Goal: Check status: Check status

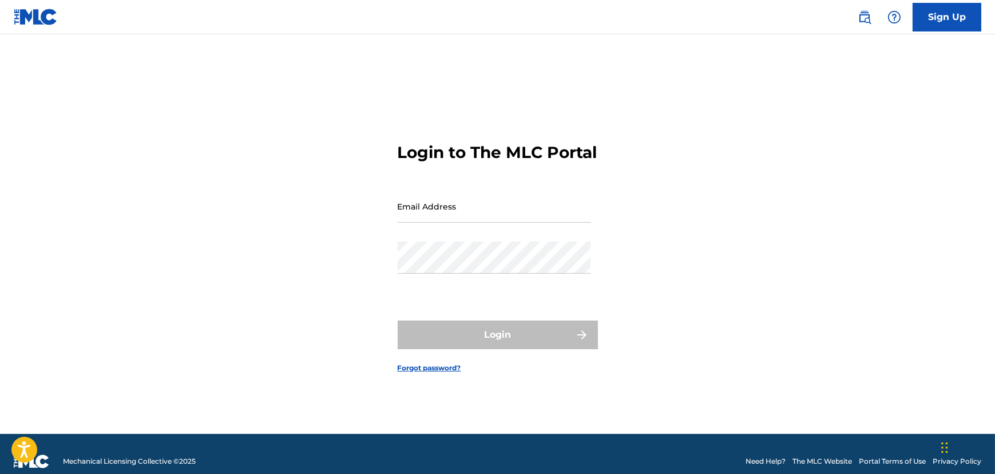
click at [520, 214] on input "Email Address" at bounding box center [494, 206] width 193 height 33
type input "[PERSON_NAME][EMAIL_ADDRESS][DOMAIN_NAME]"
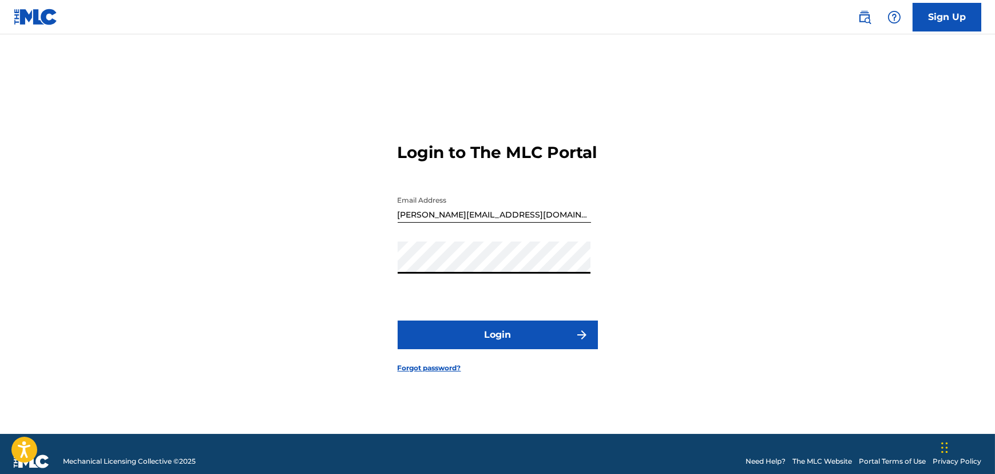
click at [495, 347] on button "Login" at bounding box center [498, 335] width 200 height 29
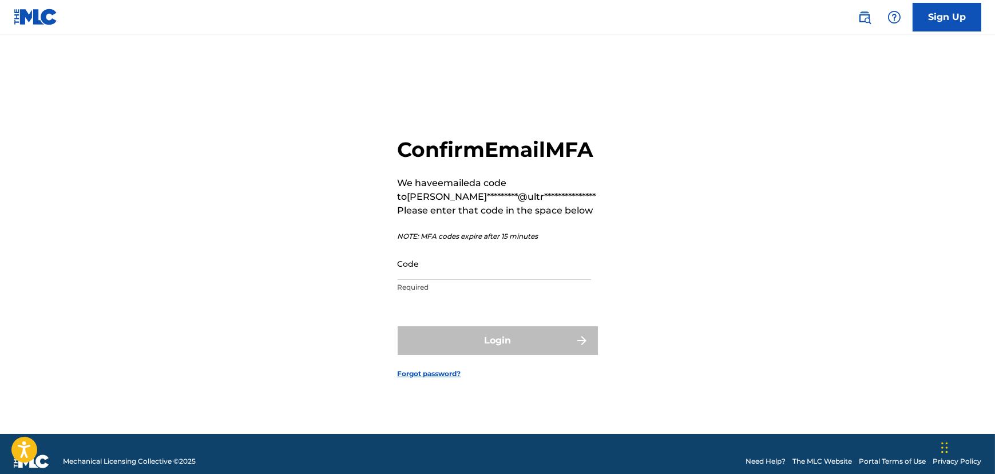
drag, startPoint x: 441, startPoint y: 288, endPoint x: 468, endPoint y: 287, distance: 26.9
click at [442, 280] on input "Code" at bounding box center [494, 263] width 193 height 33
click at [497, 280] on input "Code" at bounding box center [494, 263] width 193 height 33
paste input "200170"
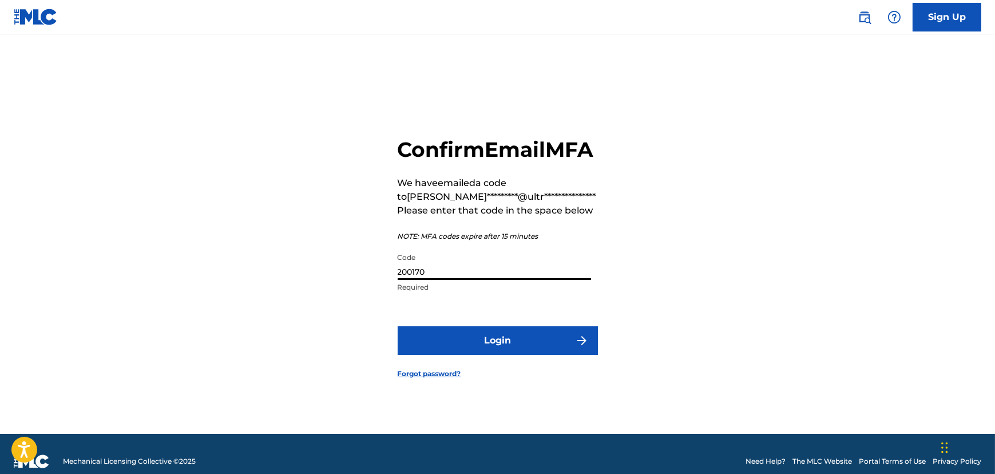
type input "200170"
click at [487, 355] on button "Login" at bounding box center [498, 340] width 200 height 29
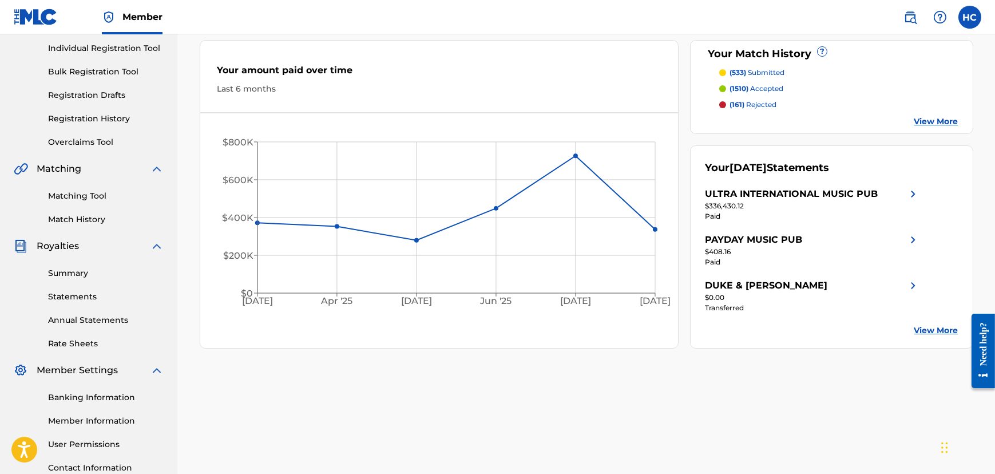
scroll to position [156, 0]
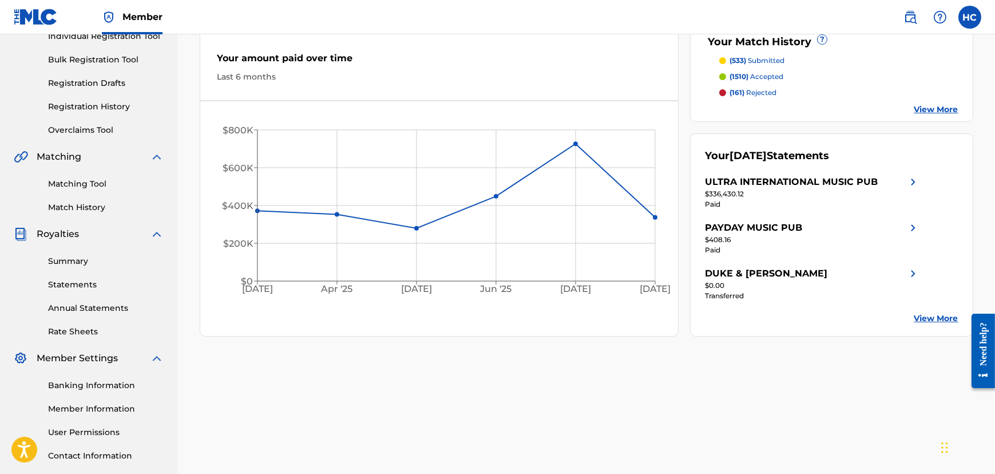
click at [71, 264] on link "Summary" at bounding box center [106, 261] width 116 height 12
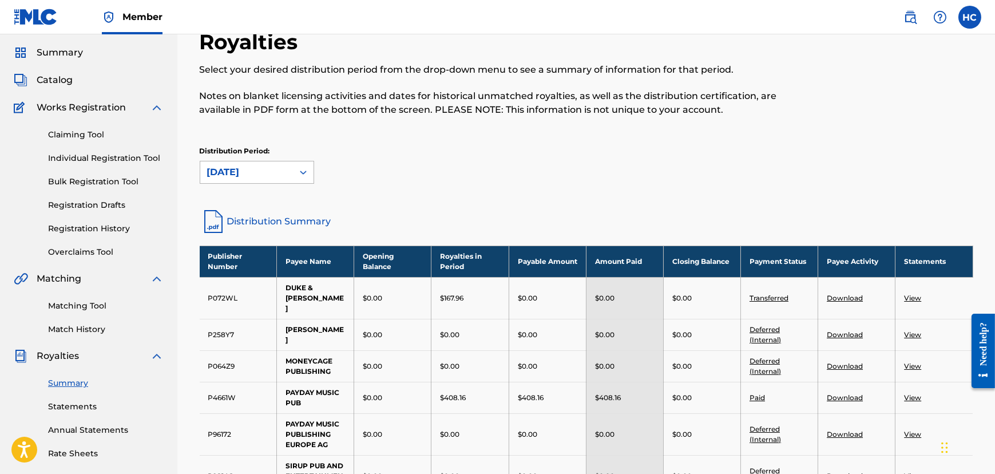
scroll to position [52, 0]
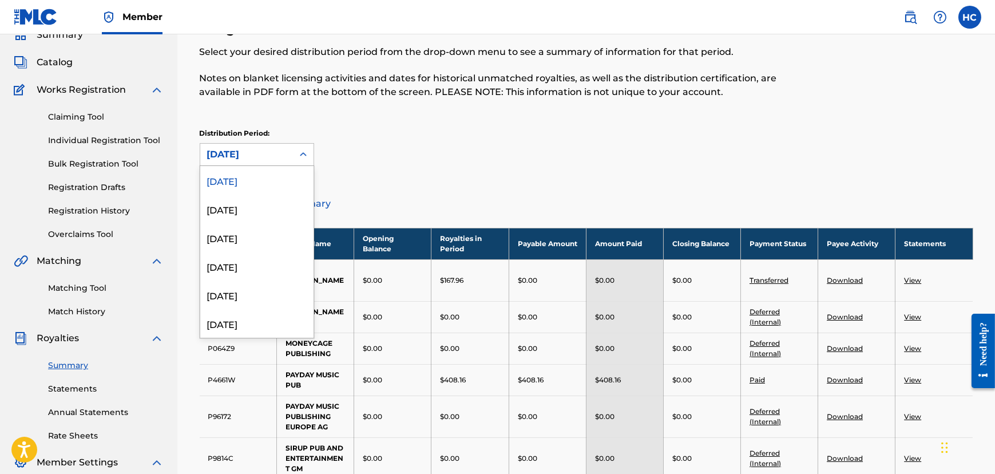
drag, startPoint x: 249, startPoint y: 152, endPoint x: 267, endPoint y: 164, distance: 21.4
click at [249, 153] on div "[DATE]" at bounding box center [246, 155] width 79 height 14
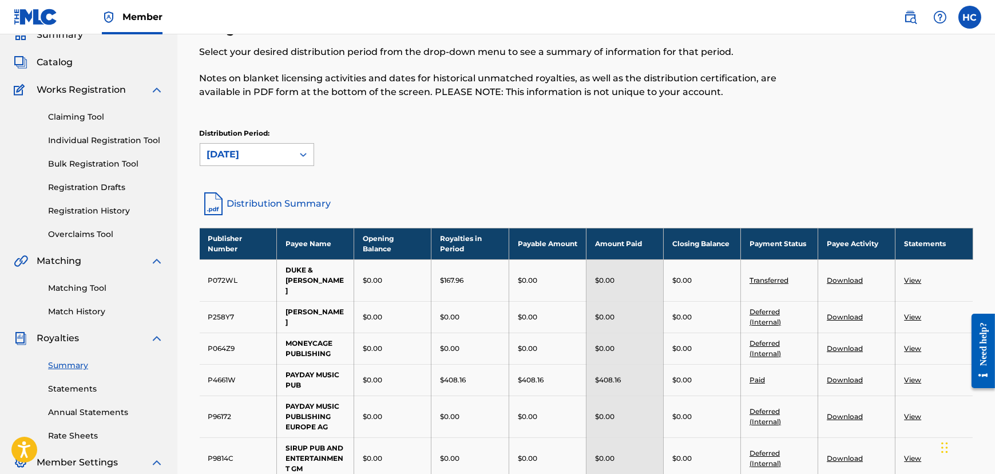
drag, startPoint x: 249, startPoint y: 145, endPoint x: 260, endPoint y: 152, distance: 12.9
click at [251, 147] on div "[DATE]" at bounding box center [246, 155] width 93 height 22
click at [245, 141] on div "Distribution Period: [DATE]" at bounding box center [257, 147] width 114 height 38
click at [251, 148] on div "[DATE]" at bounding box center [246, 155] width 79 height 14
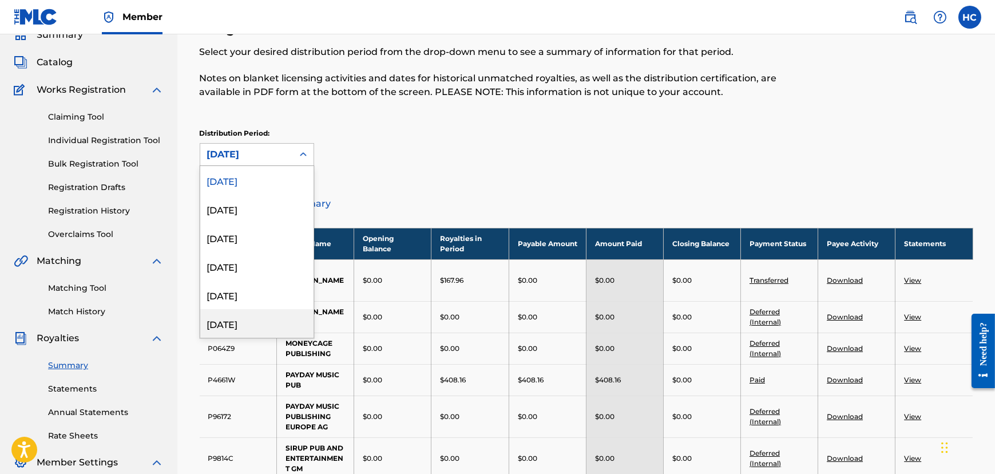
click at [239, 314] on div "[DATE]" at bounding box center [256, 323] width 113 height 29
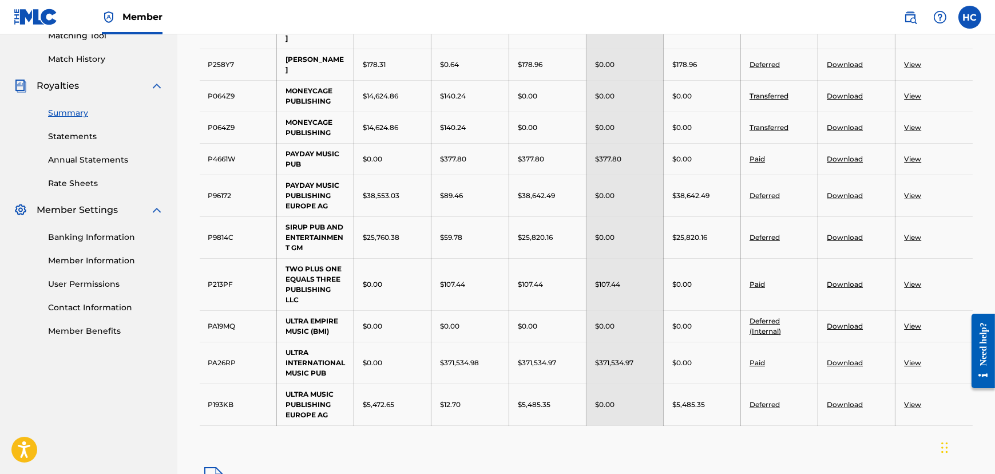
scroll to position [312, 0]
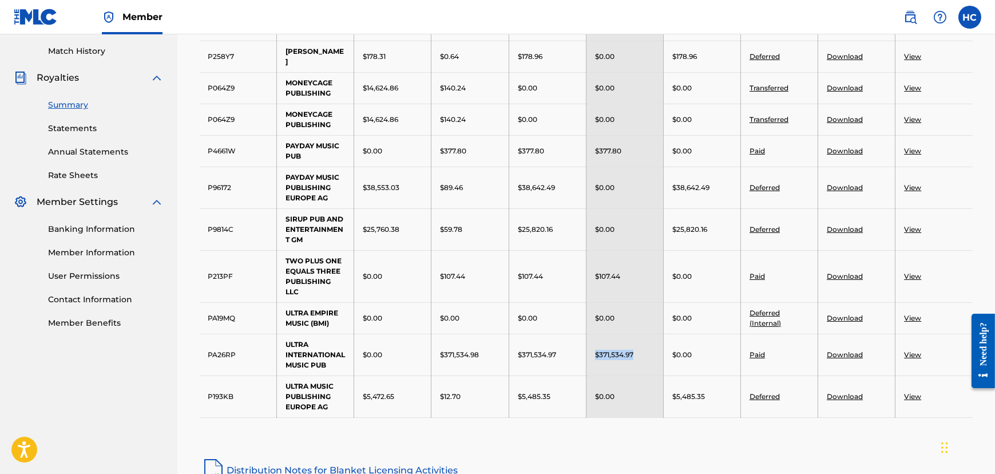
drag, startPoint x: 648, startPoint y: 325, endPoint x: 591, endPoint y: 325, distance: 57.2
click at [591, 334] on td "$371,534.97" at bounding box center [624, 355] width 77 height 42
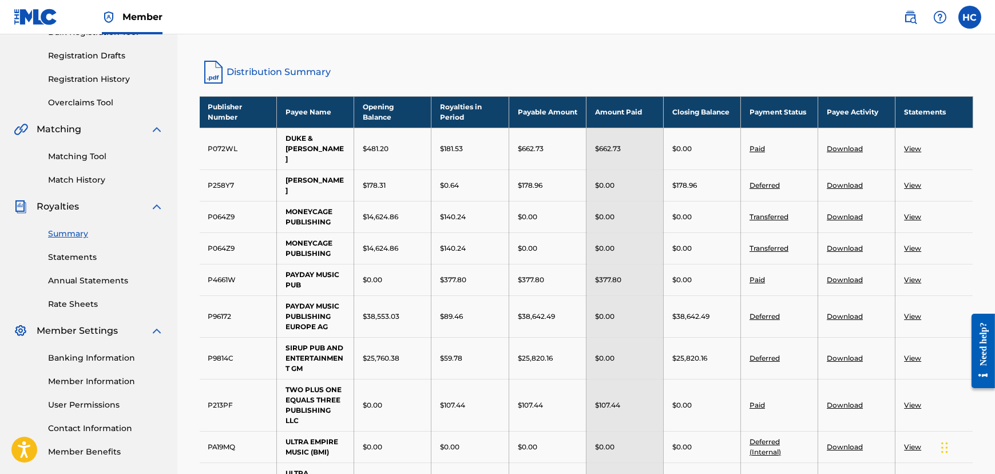
scroll to position [183, 0]
